Goal: Understand process/instructions

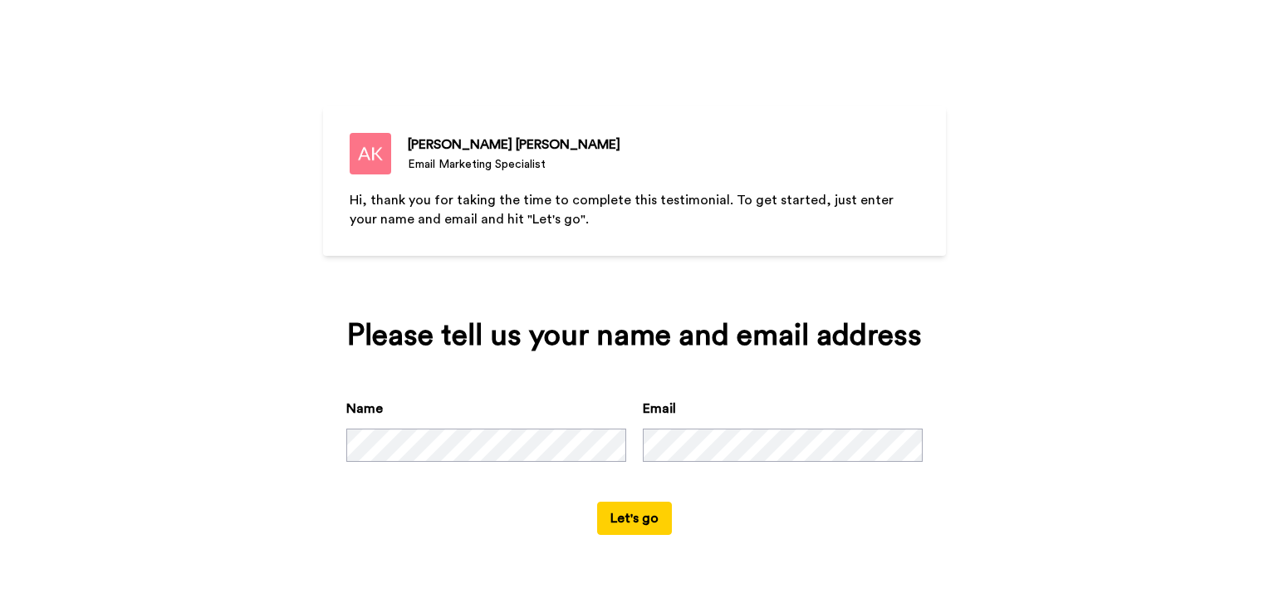
click at [642, 521] on button "Let's go" at bounding box center [634, 517] width 75 height 33
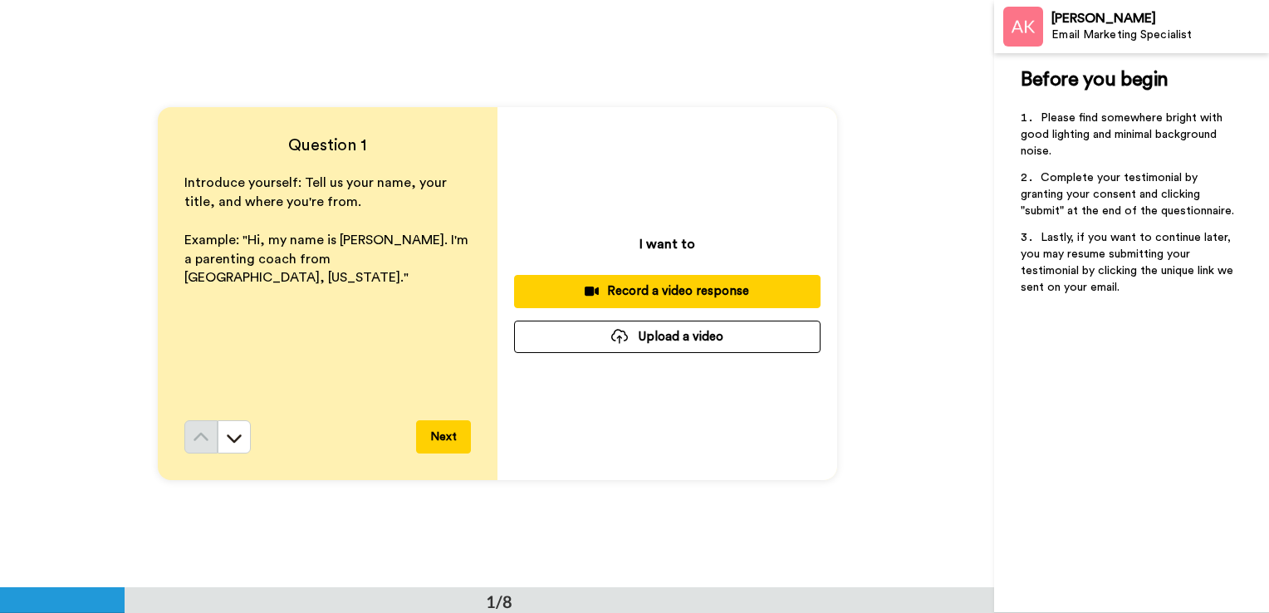
click at [448, 433] on button "Next" at bounding box center [443, 436] width 55 height 33
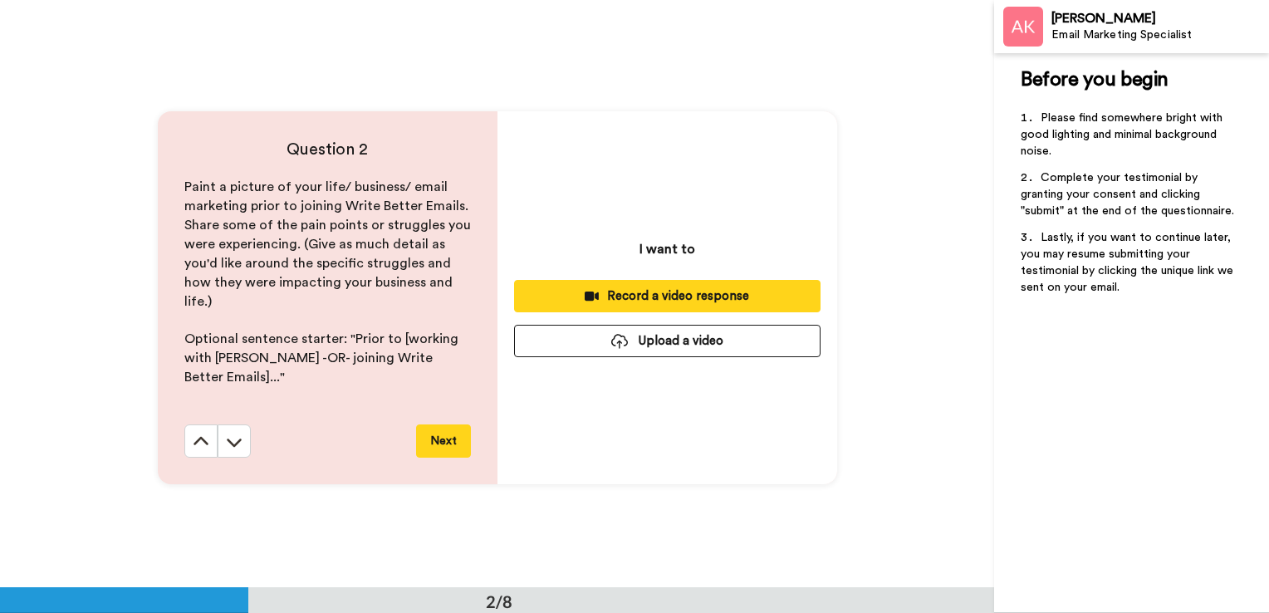
scroll to position [588, 0]
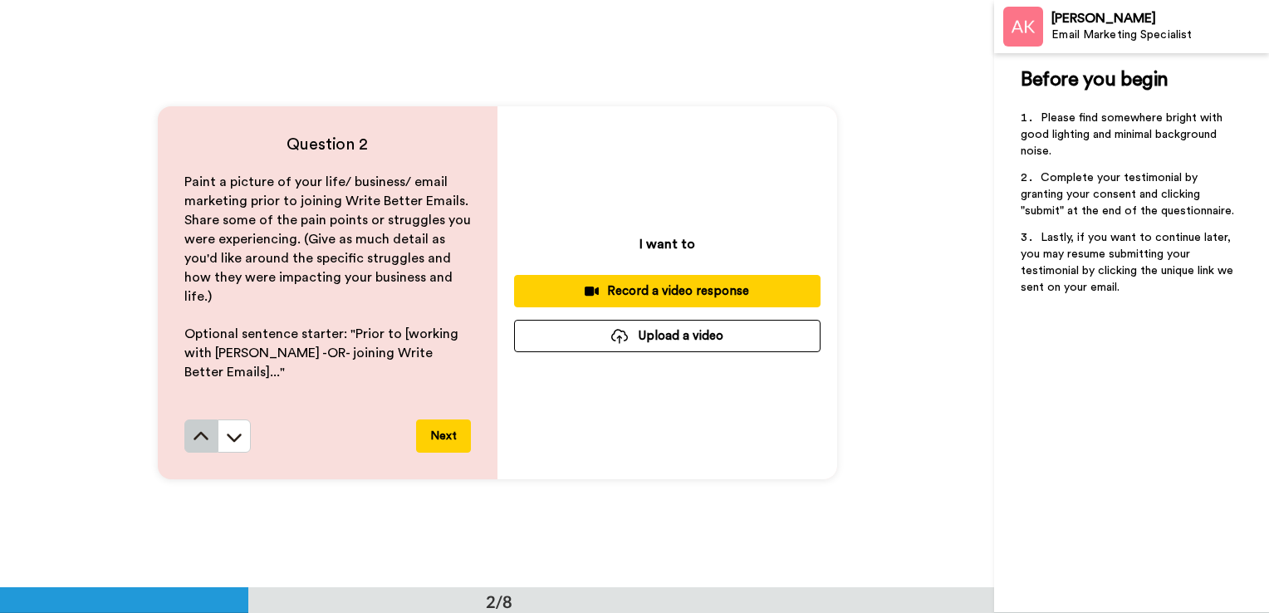
click at [202, 440] on icon at bounding box center [201, 436] width 17 height 17
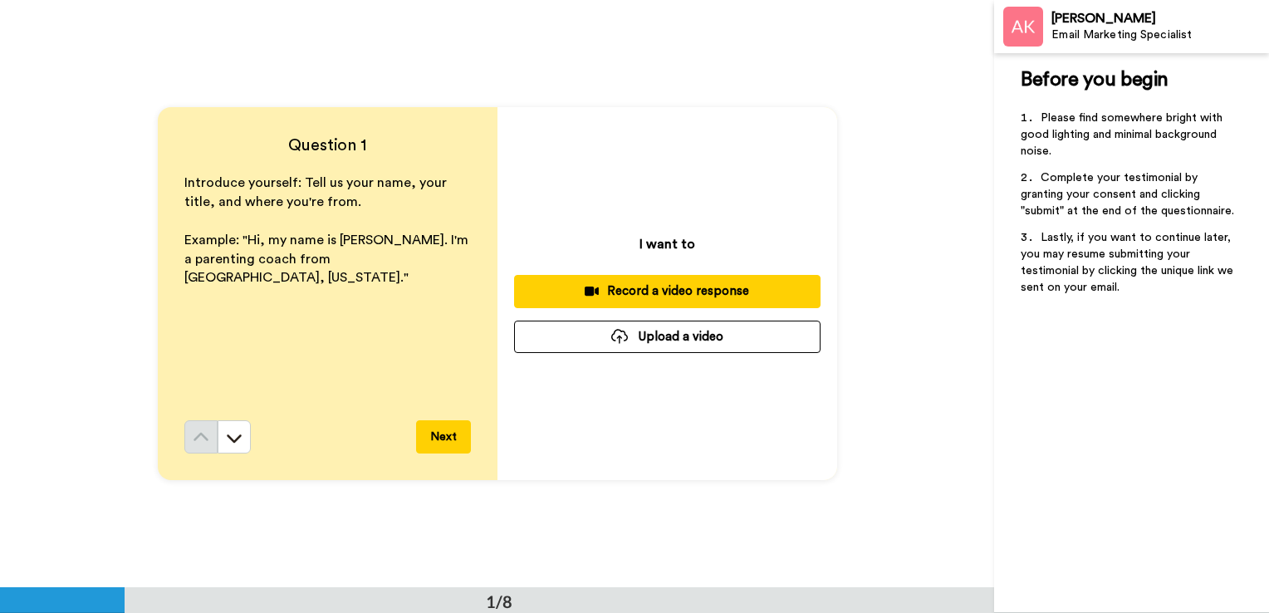
scroll to position [0, 0]
